Goal: Task Accomplishment & Management: Use online tool/utility

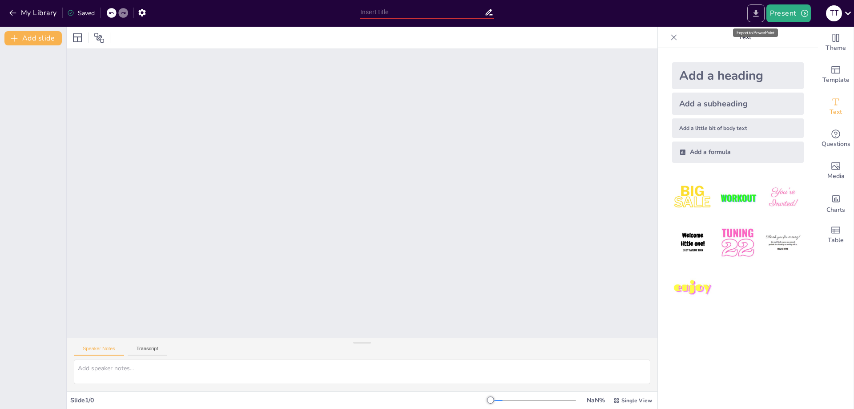
click at [752, 11] on icon "Export to PowerPoint" at bounding box center [756, 13] width 9 height 9
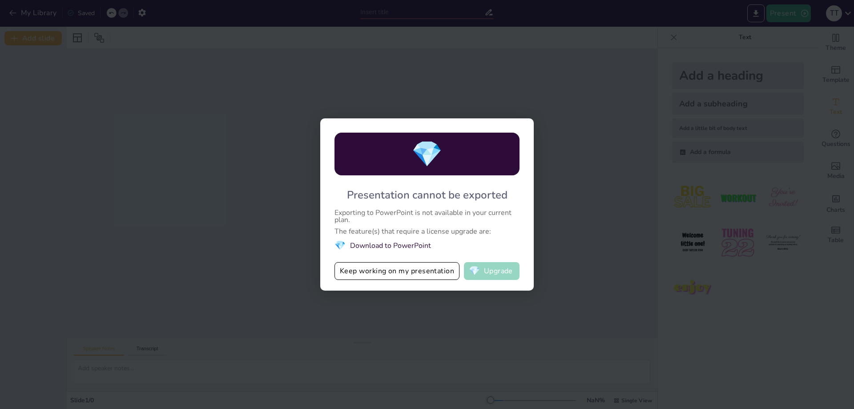
click at [479, 270] on span "💎" at bounding box center [474, 271] width 11 height 9
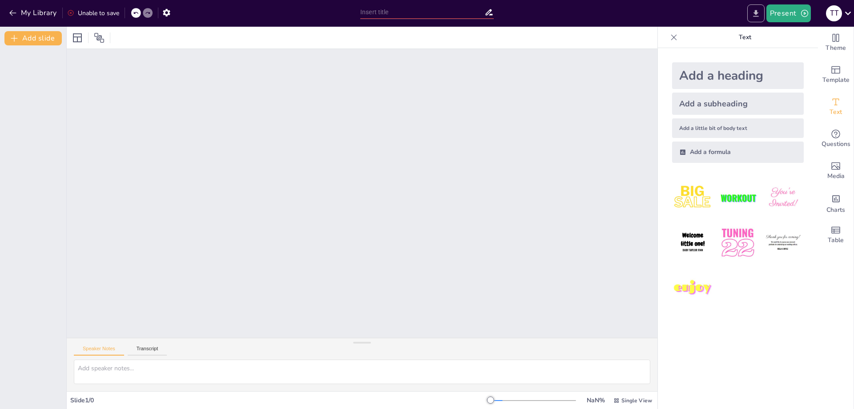
click at [765, 7] on button "Export to PowerPoint" at bounding box center [756, 13] width 17 height 18
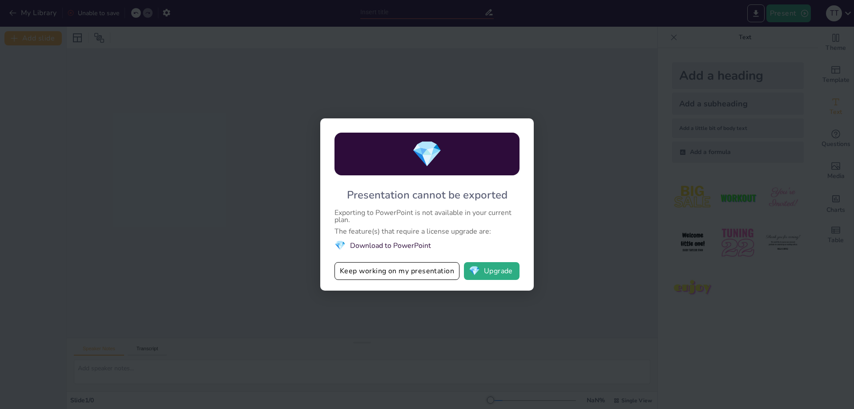
click at [672, 44] on div "💎 Presentation cannot be exported Exporting to PowerPoint is not available in y…" at bounding box center [427, 204] width 854 height 409
click at [419, 149] on span "💎" at bounding box center [427, 154] width 31 height 34
click at [577, 174] on div "💎 Presentation cannot be exported Exporting to PowerPoint is not available in y…" at bounding box center [427, 204] width 854 height 409
click at [300, 296] on div "💎 Presentation cannot be exported Exporting to PowerPoint is not available in y…" at bounding box center [427, 204] width 854 height 409
click at [436, 273] on button "Keep working on my presentation" at bounding box center [397, 271] width 125 height 18
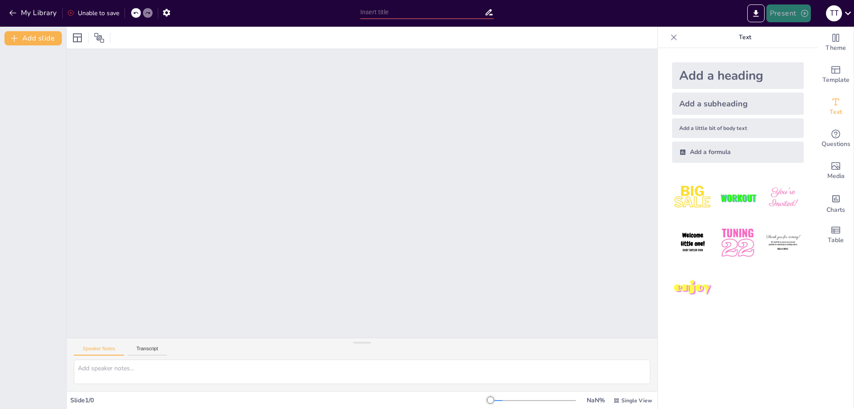
click at [780, 14] on button "Present" at bounding box center [789, 13] width 45 height 18
click at [782, 36] on li "Preview presentation" at bounding box center [803, 33] width 70 height 14
